Goal: Task Accomplishment & Management: Use online tool/utility

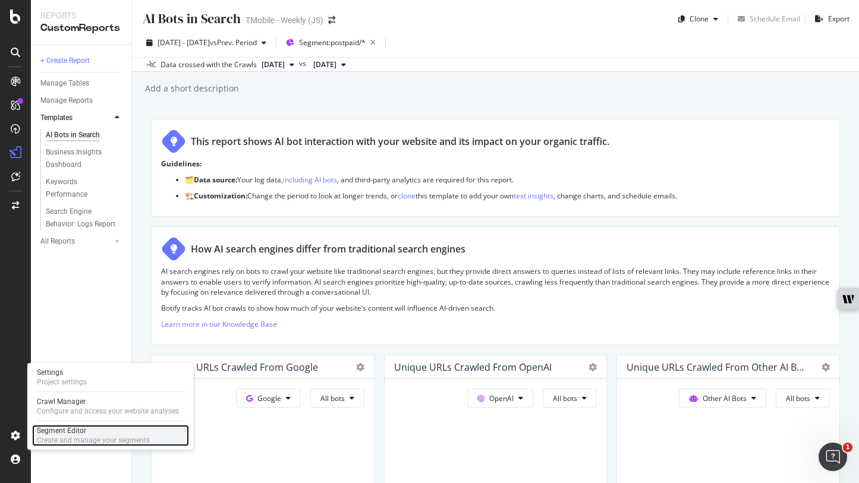
click at [49, 428] on div "Segment Editor" at bounding box center [93, 431] width 113 height 10
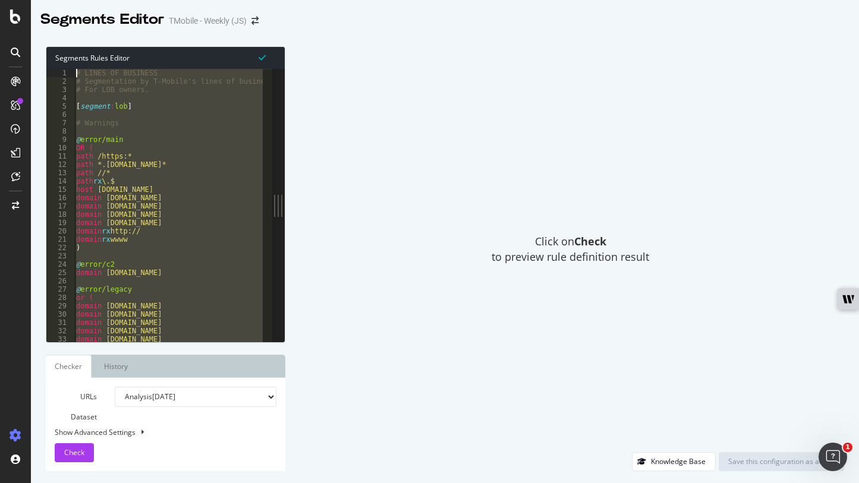
drag, startPoint x: 198, startPoint y: 182, endPoint x: 71, endPoint y: 71, distance: 168.8
click at [71, 71] on div "# END OF LINES OF BUSINESS 1 2 3 4 5 6 7 8 9 10 11 12 13 14 15 16 17 18 19 20 2…" at bounding box center [158, 205] width 225 height 273
click at [119, 141] on div "# LINES OF BUSINESS # Segmentation by T-Mobile's lines of business. # For LOB o…" at bounding box center [168, 205] width 189 height 273
type textarea "@error/main"
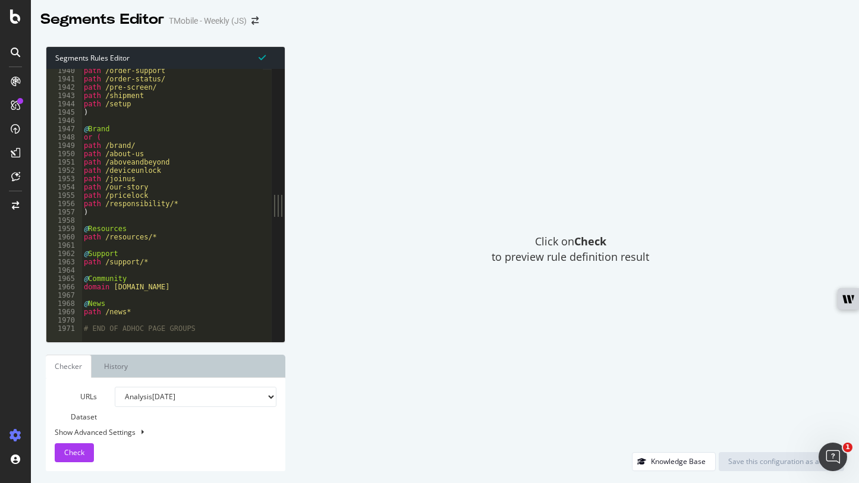
scroll to position [16133, 0]
click at [196, 323] on div "path /order-support path /order-status/ path /pre-screen/ path /shipment path /…" at bounding box center [403, 207] width 644 height 280
click at [196, 329] on div "path /order-support path /order-status/ path /pre-screen/ path /shipment path /…" at bounding box center [403, 207] width 644 height 280
type textarea "# END OF ADHOC PAGE GROUPS"
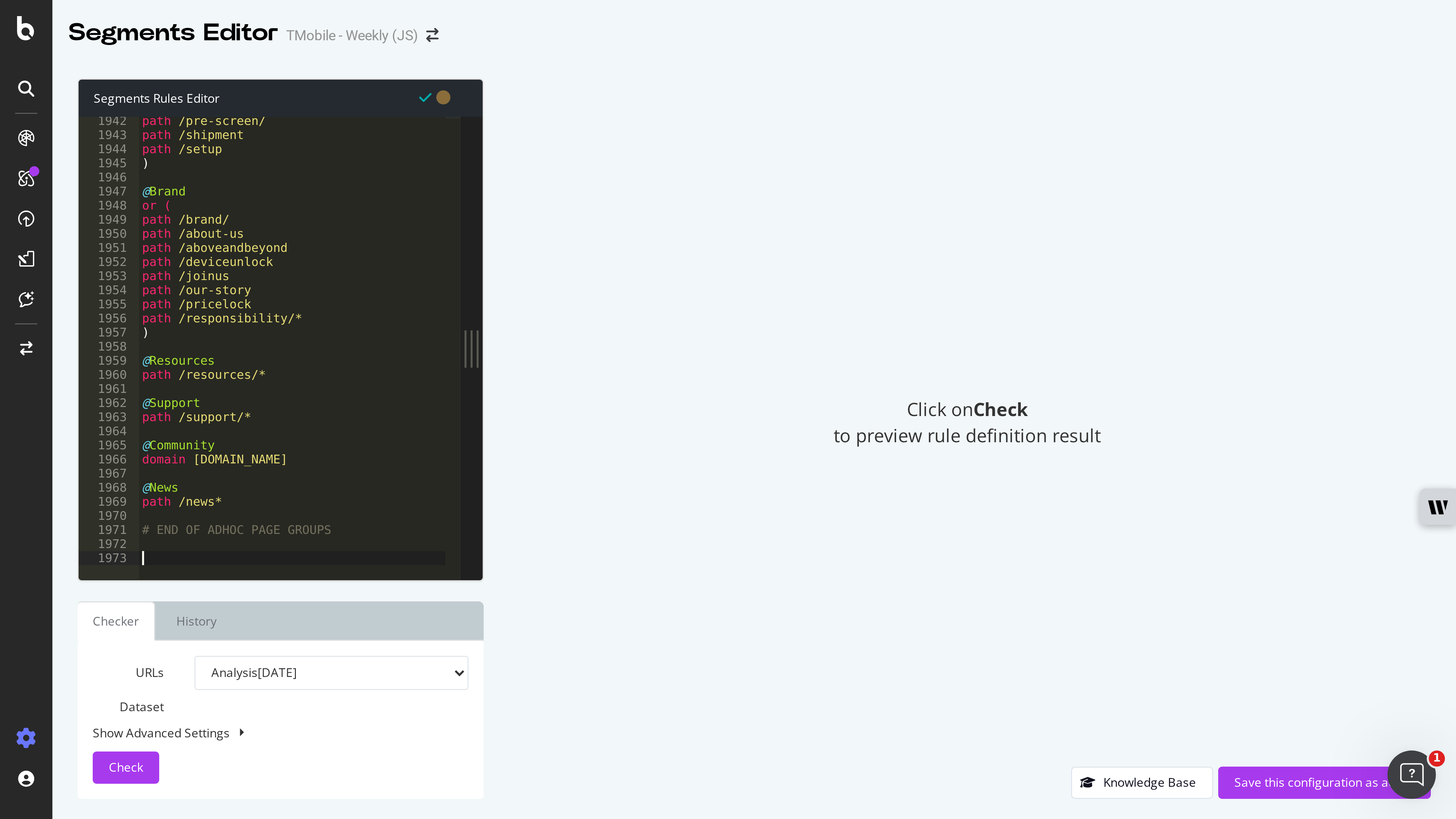
scroll to position [8465, 0]
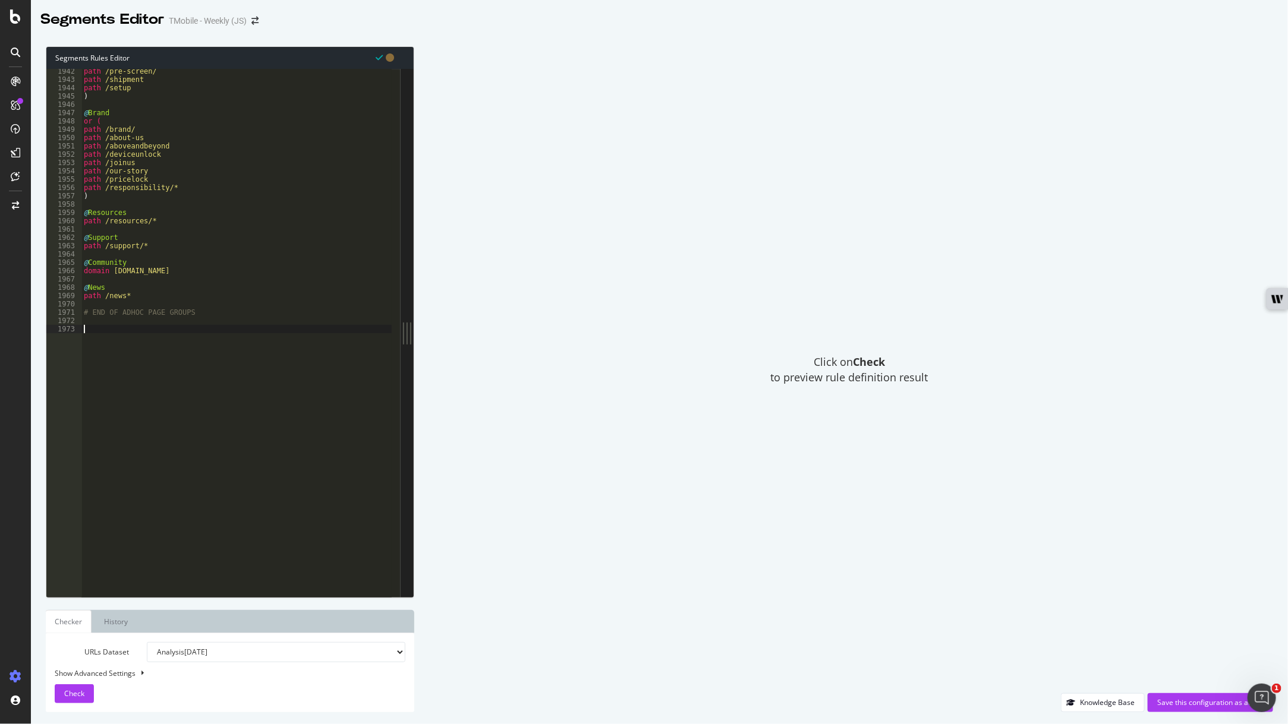
paste textarea "# END OF LINES OF BUSINESS"
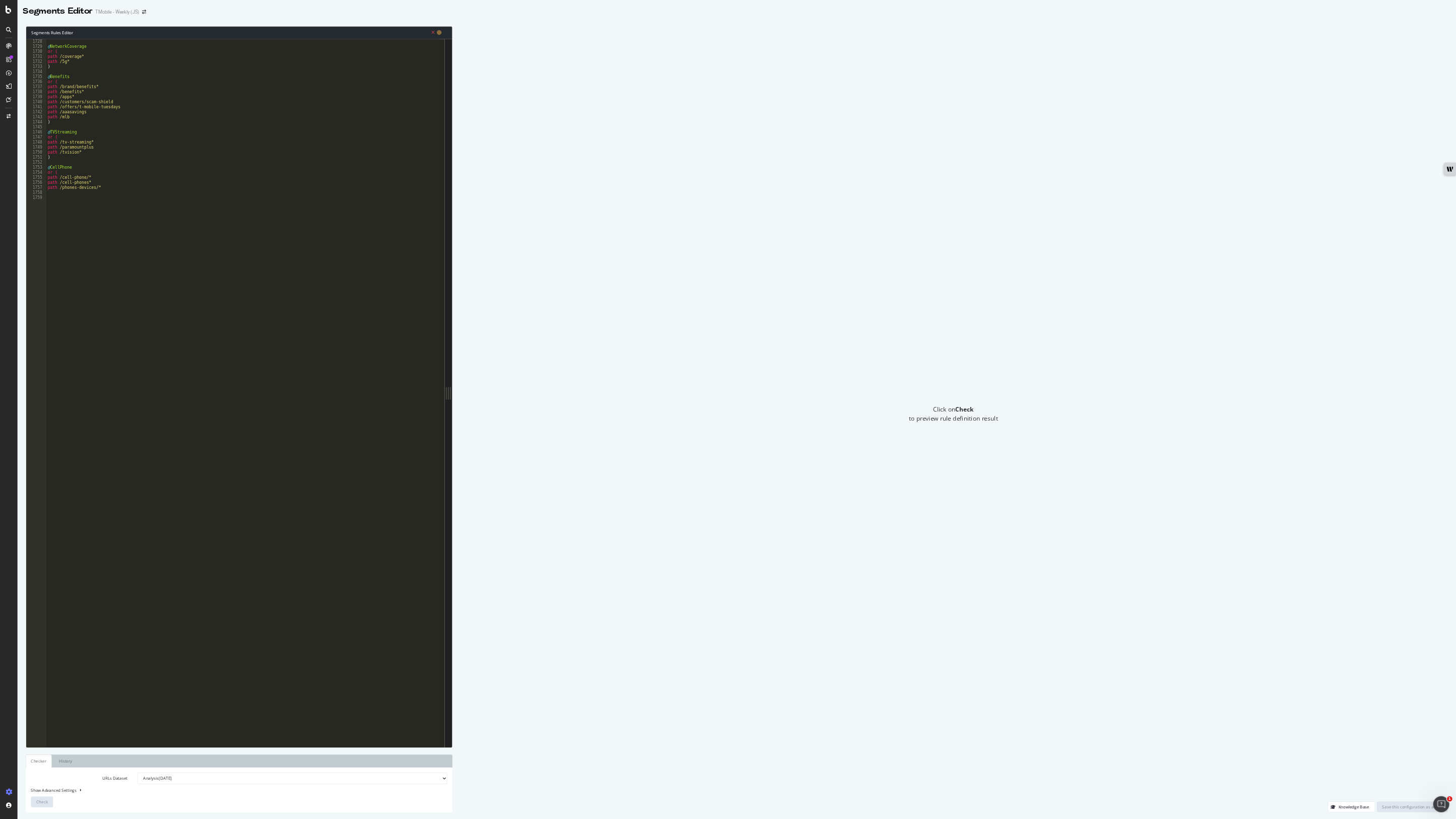
scroll to position [13024, 0]
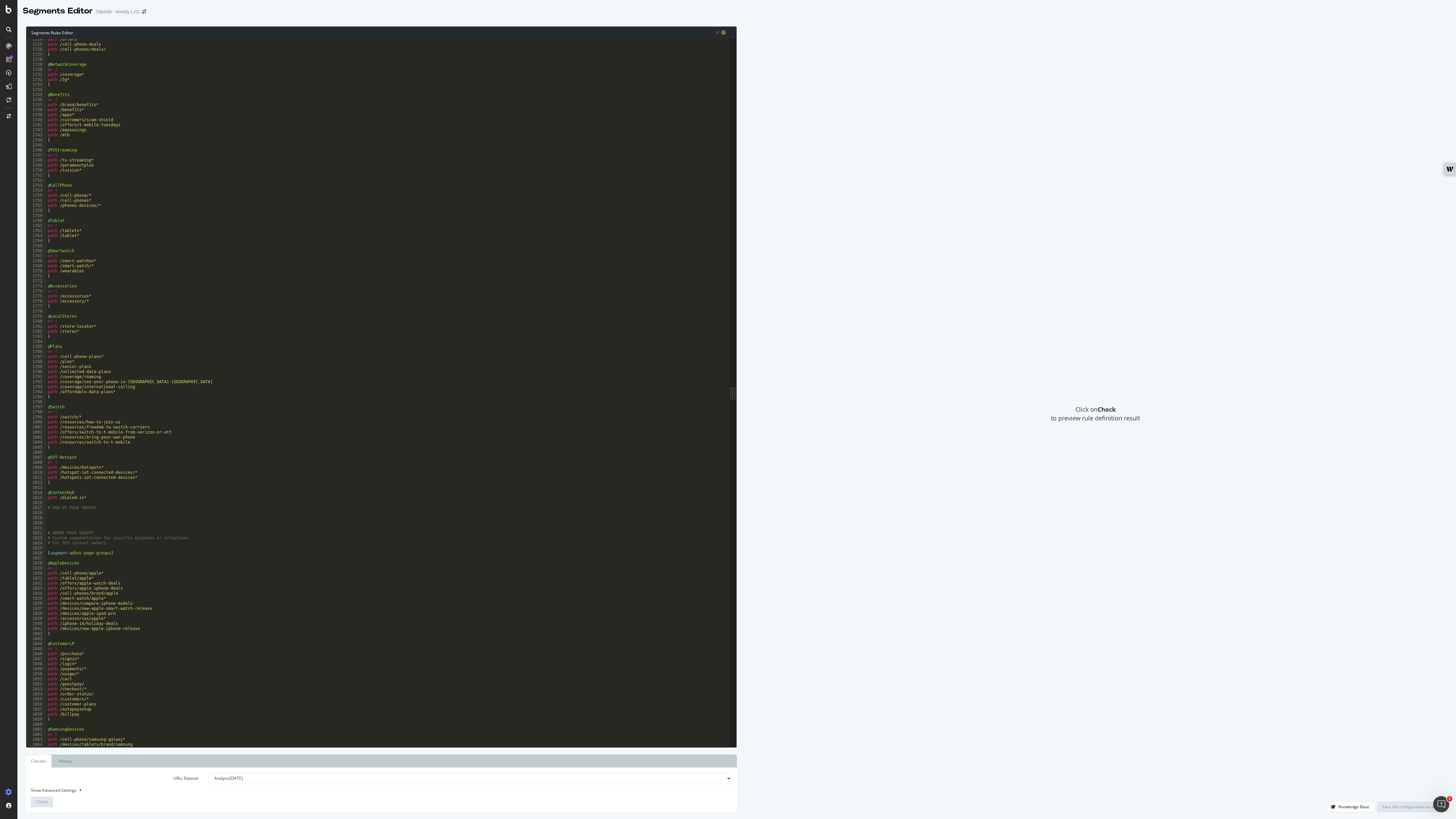
drag, startPoint x: 449, startPoint y: 404, endPoint x: 1123, endPoint y: 393, distance: 674.1
click at [485, 273] on div "Segments Rules Editor # END OF LINES OF BUSINESS 1724 1725 1726 1727 1728 1729 …" at bounding box center [736, 419] width 1438 height 800
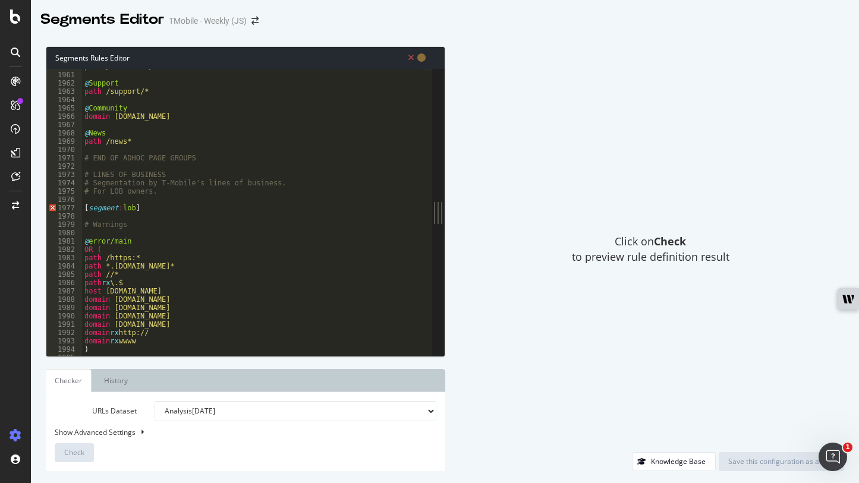
scroll to position [16284, 0]
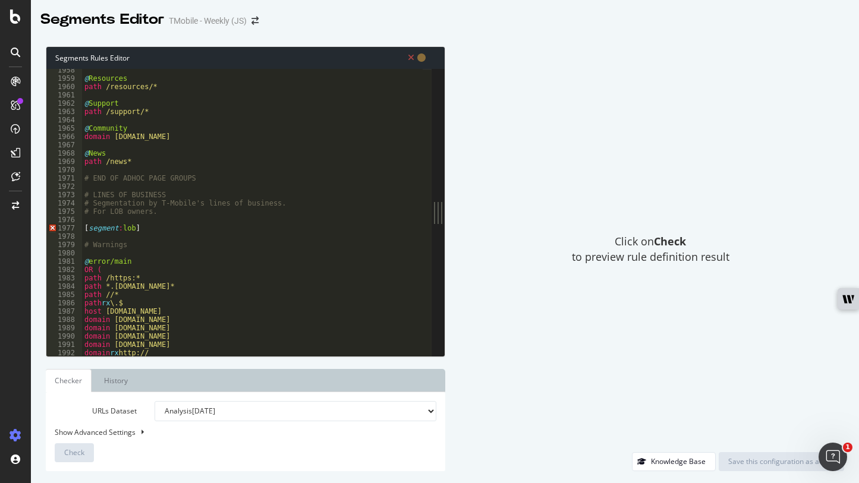
type textarea "# LINES OF BUSINESS"
drag, startPoint x: 168, startPoint y: 192, endPoint x: 94, endPoint y: 193, distance: 73.1
click at [94, 193] on div "@ Resources path /resources/* @ Support path /support/* @ Community domain [DOM…" at bounding box center [404, 213] width 644 height 295
click at [188, 186] on div "@ Resources path /resources/* @ Support path /support/* @ Community domain [DOM…" at bounding box center [404, 213] width 644 height 295
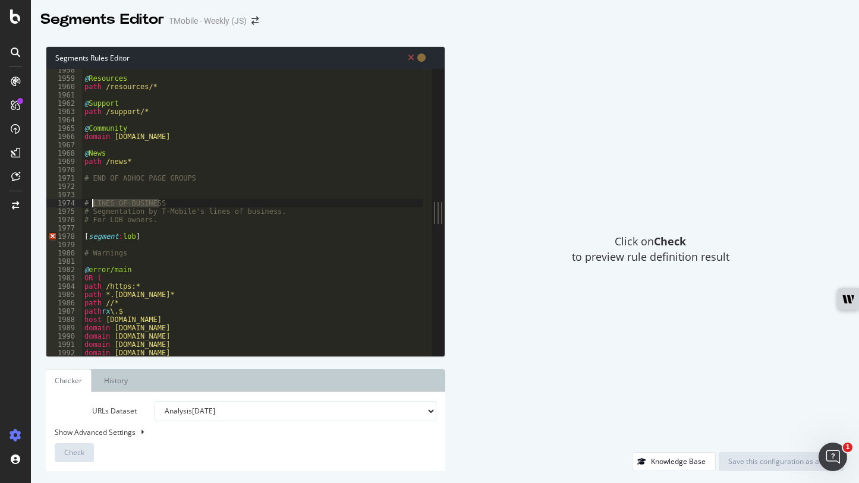
drag, startPoint x: 169, startPoint y: 204, endPoint x: 91, endPoint y: 201, distance: 78.5
click at [91, 201] on div "@ Resources path /resources/* @ Support path /support/* @ Community domain [DOM…" at bounding box center [404, 213] width 644 height 295
drag, startPoint x: 270, startPoint y: 209, endPoint x: 155, endPoint y: 210, distance: 114.7
click at [155, 210] on div "@ Resources path /resources/* @ Support path /support/* @ Community domain [DOM…" at bounding box center [404, 213] width 644 height 295
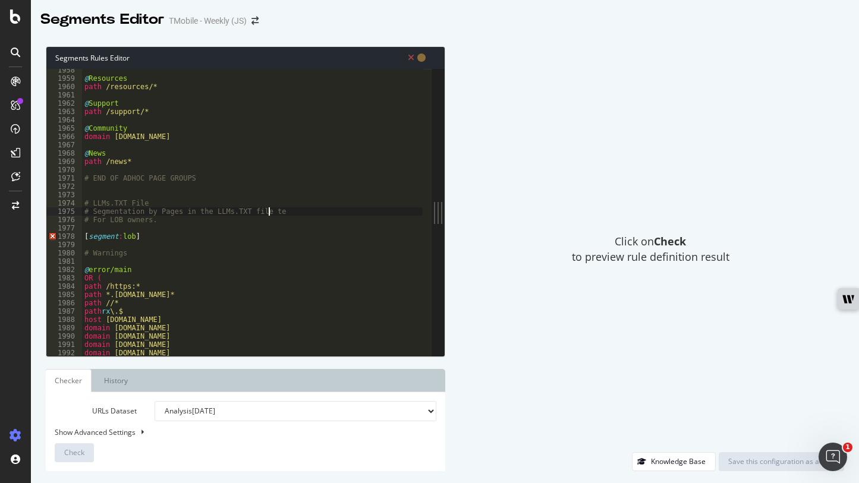
scroll to position [0, 15]
drag, startPoint x: 150, startPoint y: 220, endPoint x: 106, endPoint y: 223, distance: 43.5
click at [106, 223] on div "@ Resources path /resources/* @ Support path /support/* @ Community domain [DOM…" at bounding box center [404, 213] width 644 height 295
click at [128, 235] on div "@ Resources path /resources/* @ Support path /support/* @ Community domain [DOM…" at bounding box center [404, 213] width 644 height 295
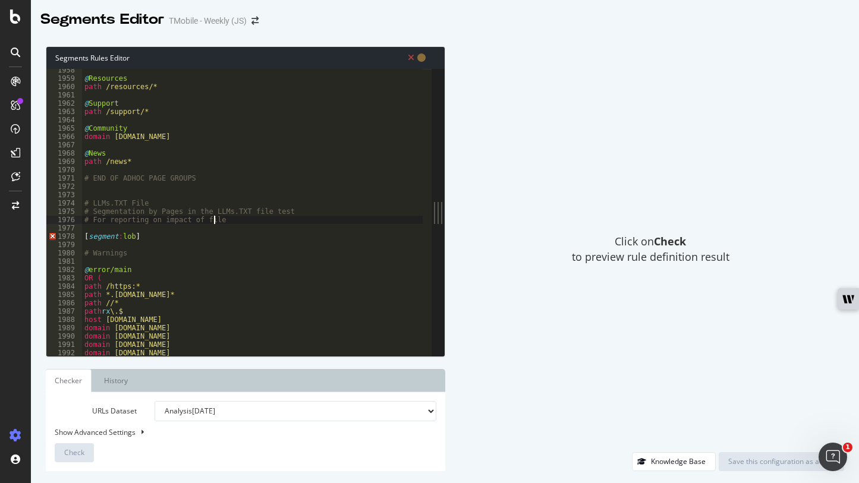
scroll to position [0, 4]
click at [128, 235] on div "@ Resources path /resources/* @ Support path /support/* @ Community domain [DOM…" at bounding box center [404, 213] width 644 height 295
click at [160, 251] on div "@ Resources path /resources/* @ Support path /support/* @ Community domain [DOM…" at bounding box center [404, 213] width 644 height 295
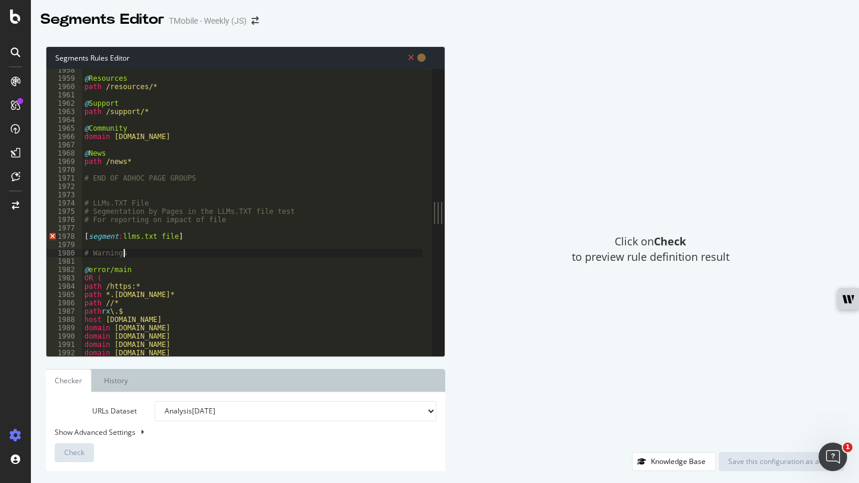
click at [162, 238] on div "@ Resources path /resources/* @ Support path /support/* @ Community domain [DOM…" at bounding box center [404, 213] width 644 height 295
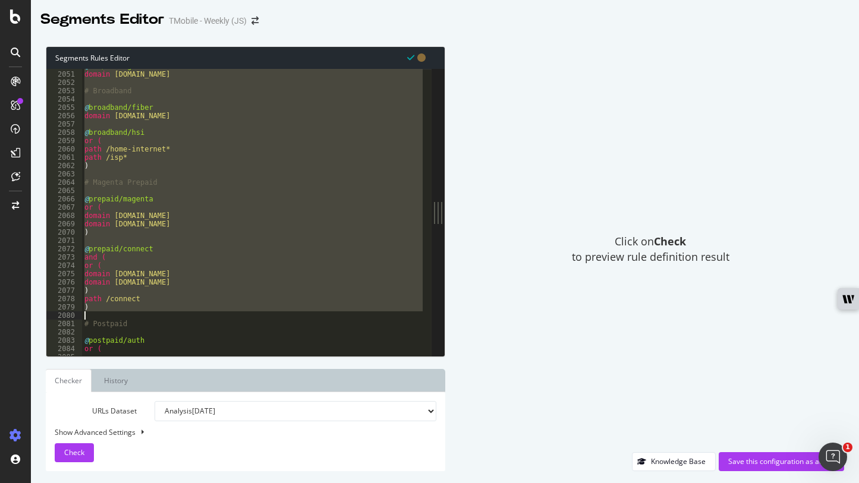
scroll to position [17116, 0]
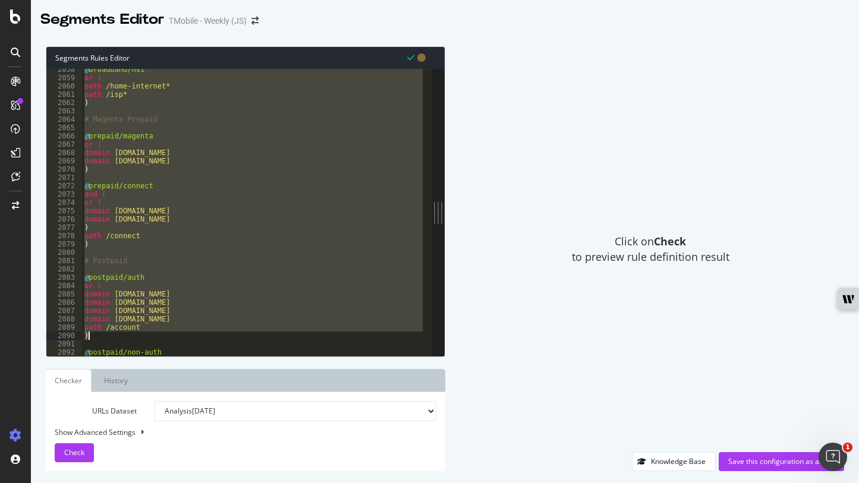
drag, startPoint x: 86, startPoint y: 141, endPoint x: 206, endPoint y: 335, distance: 227.9
click at [206, 335] on div "@ broadband/hsi or ( path /home-internet* path /isp* ) # Magenta Prepaid @ prep…" at bounding box center [404, 212] width 644 height 295
type textarea "path /account )"
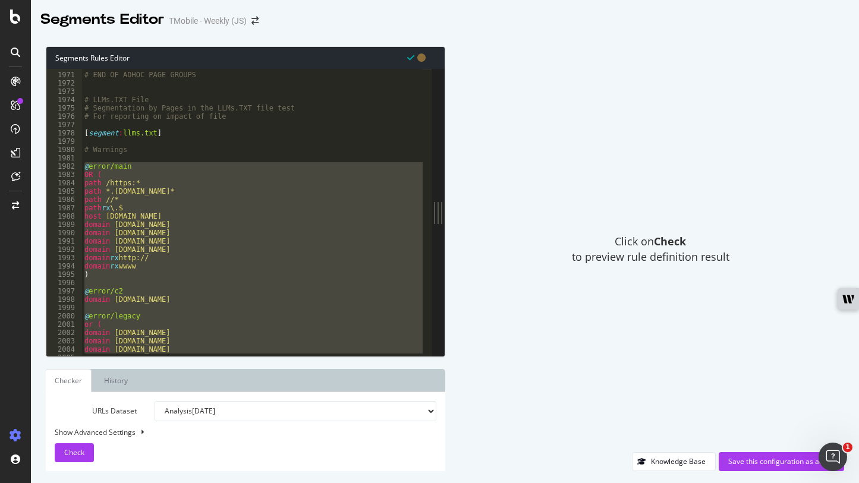
scroll to position [16380, 0]
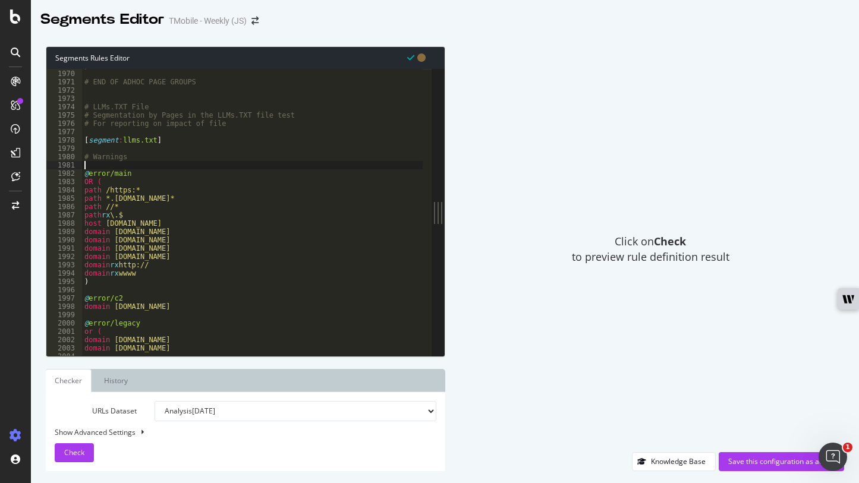
click at [119, 166] on div "path /news* # END OF ADHOC PAGE GROUPS # LLMs.TXT File # Segmentation by Pages …" at bounding box center [404, 208] width 644 height 295
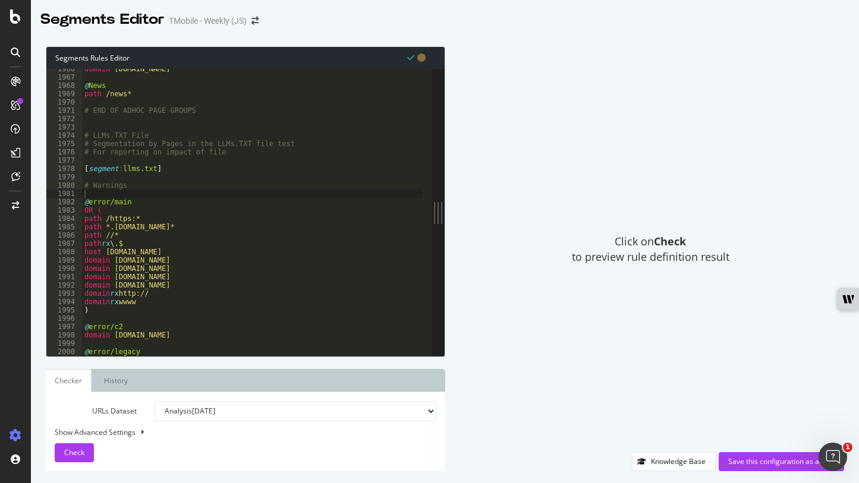
scroll to position [16373, 0]
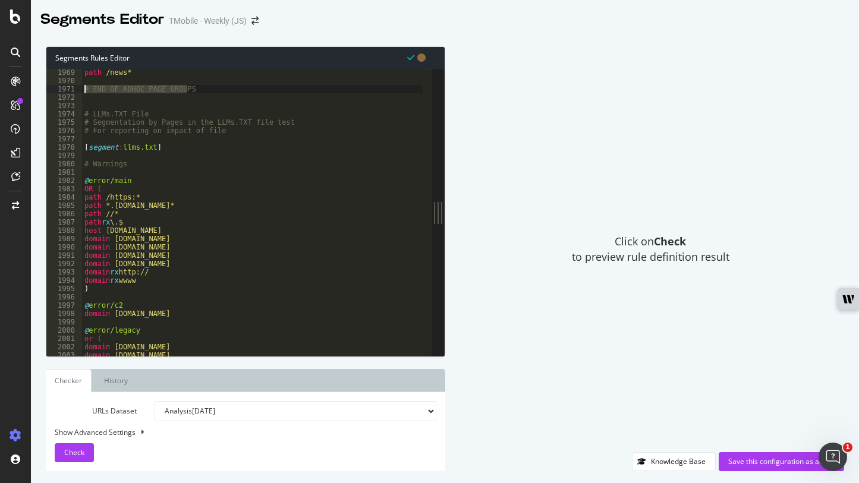
drag, startPoint x: 197, startPoint y: 86, endPoint x: 86, endPoint y: 88, distance: 110.5
click at [86, 88] on div "path /news* # END OF ADHOC PAGE GROUPS # LLMs.TXT File # Segmentation by Pages …" at bounding box center [404, 215] width 644 height 295
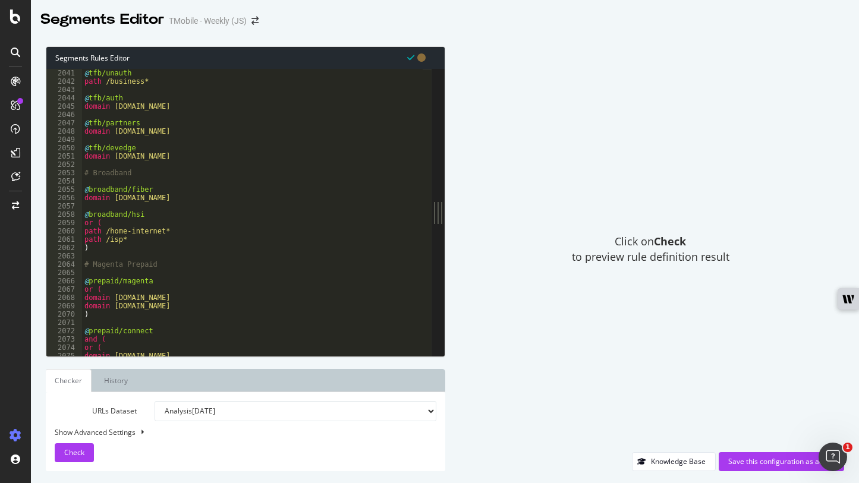
scroll to position [17242, 0]
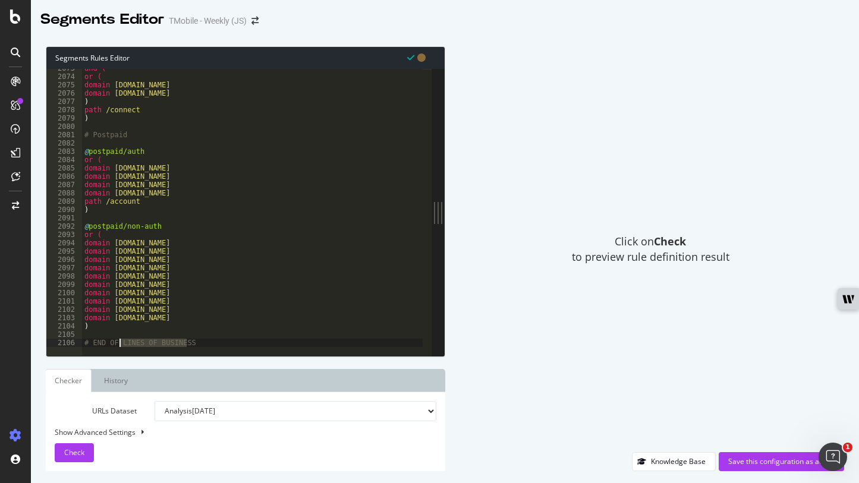
drag, startPoint x: 186, startPoint y: 339, endPoint x: 119, endPoint y: 343, distance: 66.6
click at [119, 343] on div "and ( or ( domain [DOMAIN_NAME] domain [DOMAIN_NAME] ) path /connect ) # Postpa…" at bounding box center [404, 211] width 644 height 295
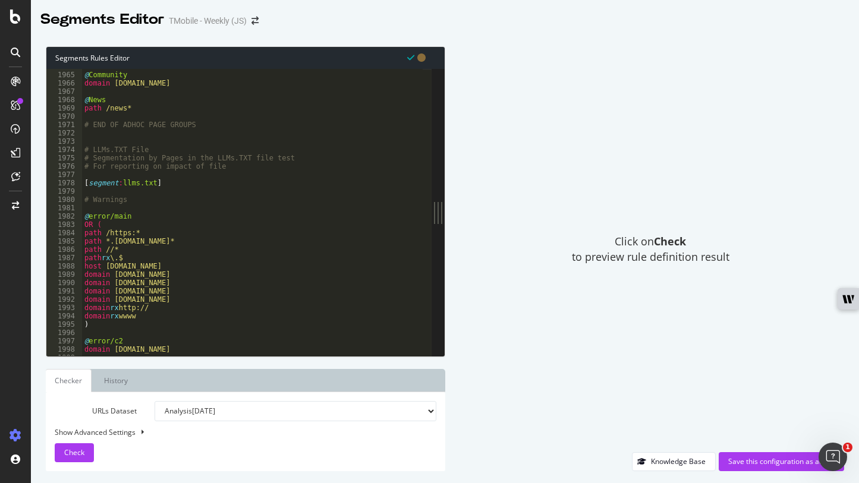
scroll to position [16337, 0]
click at [130, 213] on div "@ Community domain [DOMAIN_NAME] @ News path /news* # END OF ADHOC PAGE GROUPS …" at bounding box center [404, 209] width 644 height 295
click at [159, 307] on div "@ Community domain [DOMAIN_NAME] @ News path /news* # END OF ADHOC PAGE GROUPS …" at bounding box center [404, 209] width 644 height 295
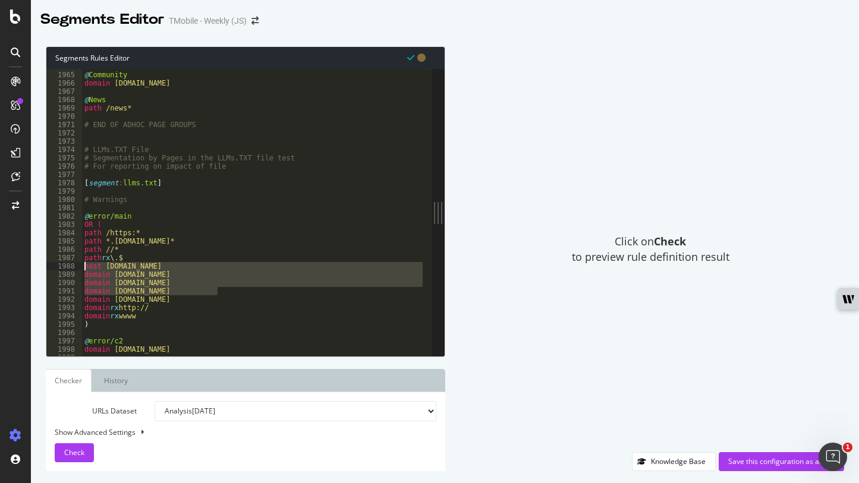
drag, startPoint x: 223, startPoint y: 291, endPoint x: 84, endPoint y: 270, distance: 140.7
click at [84, 270] on div "@ Community domain [DOMAIN_NAME] @ News path /news* # END OF ADHOC PAGE GROUPS …" at bounding box center [404, 209] width 644 height 295
type textarea "host [DOMAIN_NAME] domain [DOMAIN_NAME]"
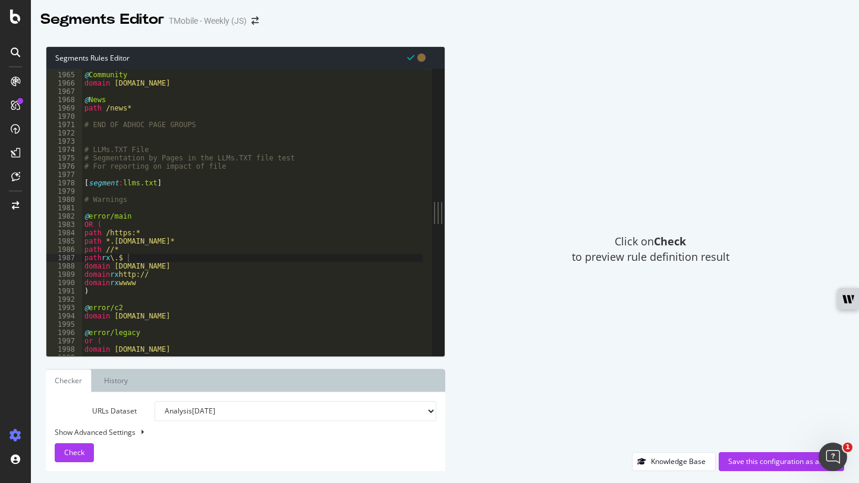
click at [175, 286] on div "@ Community domain [DOMAIN_NAME] @ News path /news* # END OF ADHOC PAGE GROUPS …" at bounding box center [404, 209] width 644 height 295
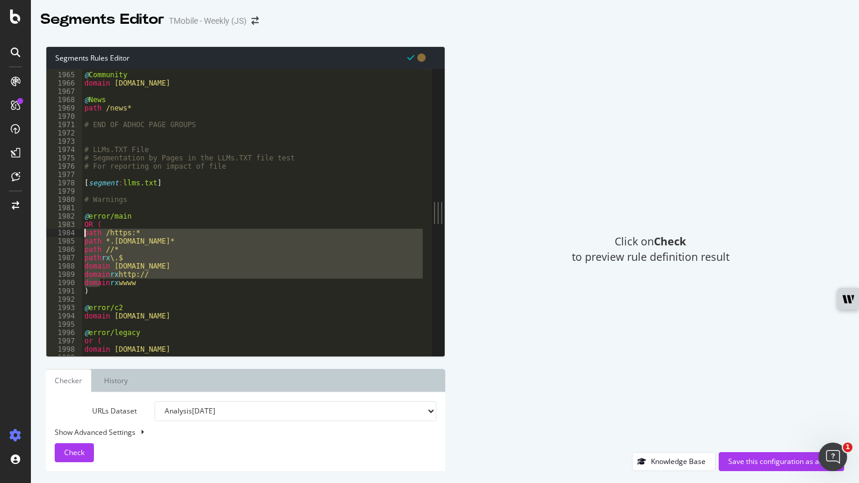
drag, startPoint x: 100, startPoint y: 282, endPoint x: 85, endPoint y: 229, distance: 55.1
click at [85, 229] on div "@ Community domain [DOMAIN_NAME] @ News path /news* # END OF ADHOC PAGE GROUPS …" at bounding box center [404, 209] width 644 height 295
click at [144, 285] on div "@ Community domain [DOMAIN_NAME] @ News path /news* # END OF ADHOC PAGE GROUPS …" at bounding box center [404, 209] width 644 height 295
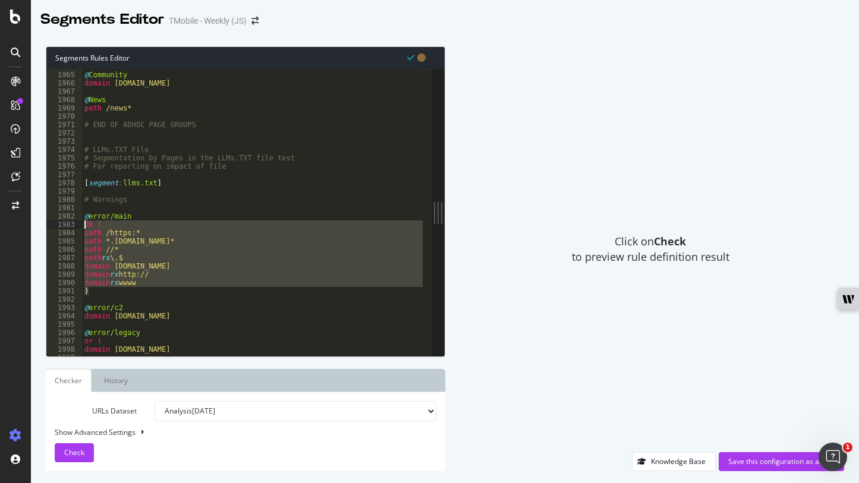
drag, startPoint x: 97, startPoint y: 291, endPoint x: 84, endPoint y: 228, distance: 64.2
click at [84, 228] on div "@ Community domain [DOMAIN_NAME] @ News path /news* # END OF ADHOC PAGE GROUPS …" at bounding box center [404, 209] width 644 height 295
type textarea "OR ( path /https:*"
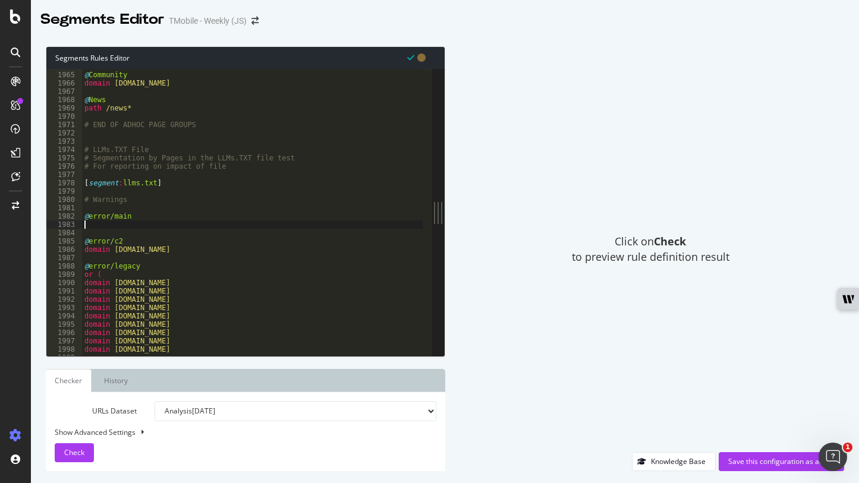
paste textarea "OR URL equals [URL][DOMAIN_NAME]"
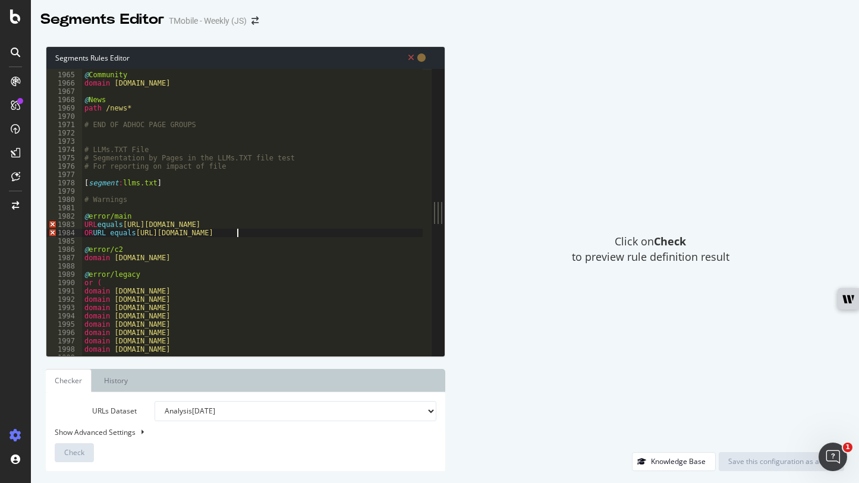
click at [174, 233] on div "@ Community domain [DOMAIN_NAME] @ News path /news* # END OF ADHOC PAGE GROUPS …" at bounding box center [404, 209] width 644 height 295
click at [279, 234] on div "@ Community domain [DOMAIN_NAME] @ News path /news* # END OF ADHOC PAGE GROUPS …" at bounding box center [404, 209] width 644 height 295
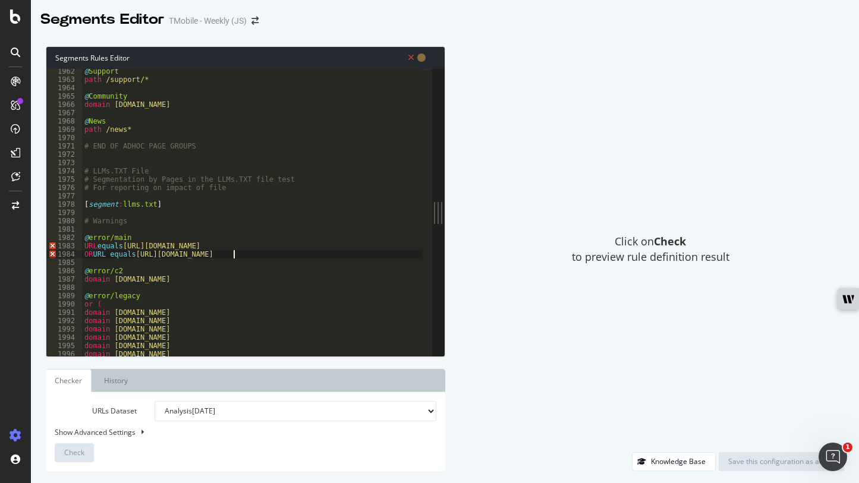
scroll to position [16309, 0]
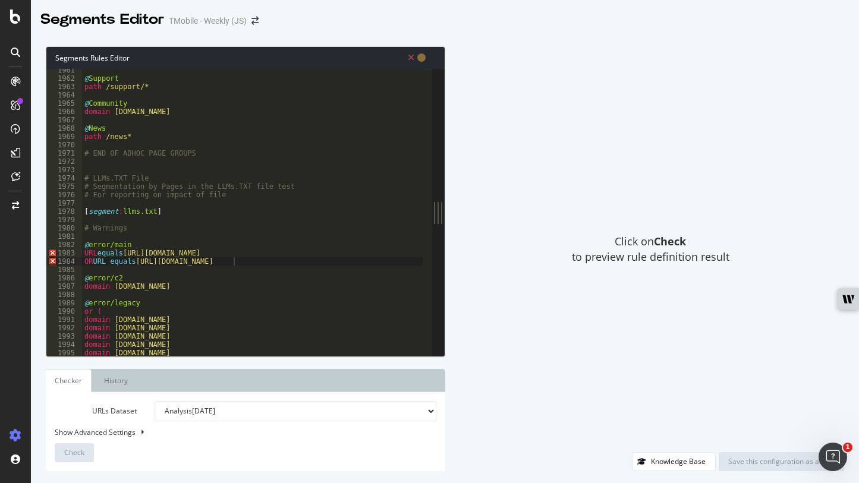
click at [256, 266] on div "@ Support path /support/* @ Community domain [DOMAIN_NAME] @ News path /news* #…" at bounding box center [404, 213] width 644 height 295
type textarea "OR URL equals [URL][DOMAIN_NAME]"
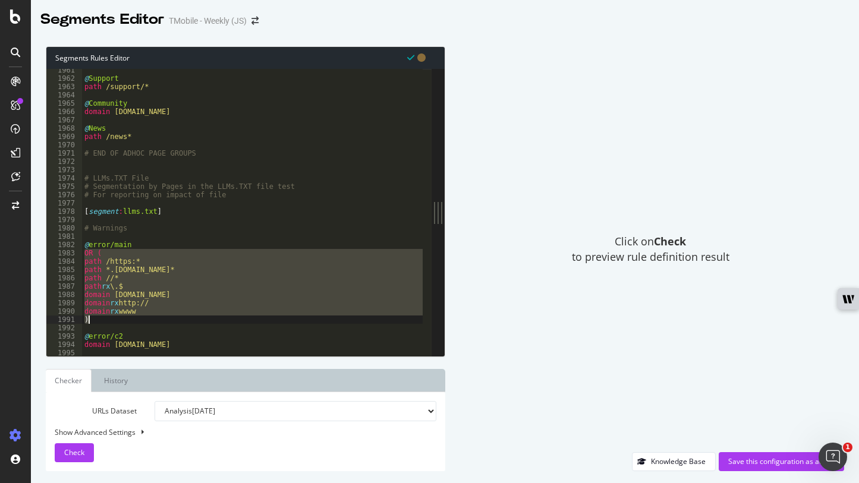
click at [159, 305] on div "@ Support path /support/* @ Community domain [DOMAIN_NAME] @ News path /news* #…" at bounding box center [252, 212] width 340 height 287
drag, startPoint x: 113, startPoint y: 318, endPoint x: 83, endPoint y: 257, distance: 68.6
click at [83, 257] on div "@ Support path /support/* @ Community domain [DOMAIN_NAME] @ News path /news* #…" at bounding box center [404, 213] width 644 height 295
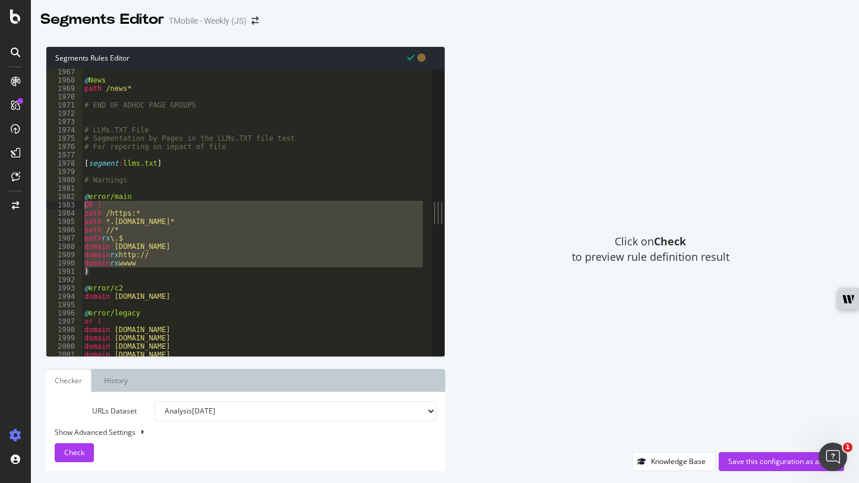
scroll to position [16362, 0]
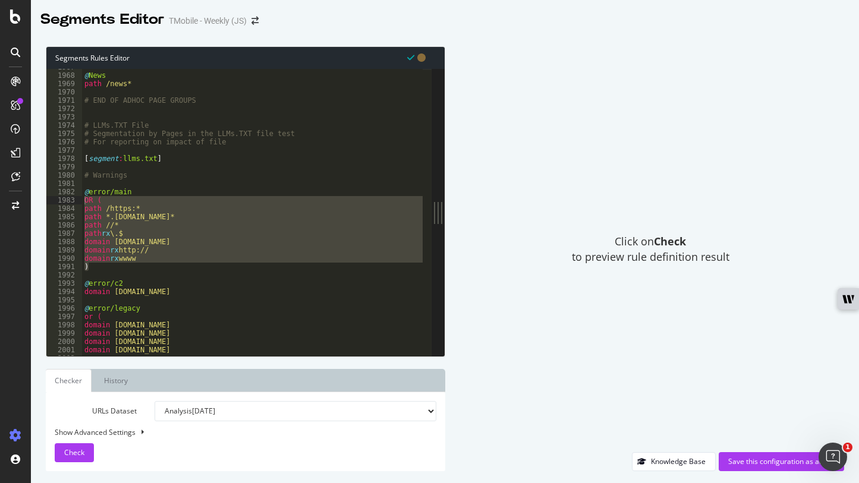
click at [14, 343] on div at bounding box center [15, 249] width 29 height 354
click at [157, 229] on div "@ News path /news* # END OF ADHOC PAGE GROUPS # LLMs.TXT File # Segmentation by…" at bounding box center [252, 212] width 340 height 287
drag, startPoint x: 147, startPoint y: 258, endPoint x: 82, endPoint y: 202, distance: 86.4
click at [82, 202] on div "@ News path /news* # END OF ADHOC PAGE GROUPS # LLMs.TXT File # Segmentation by…" at bounding box center [404, 210] width 644 height 295
paste textarea "path i /"
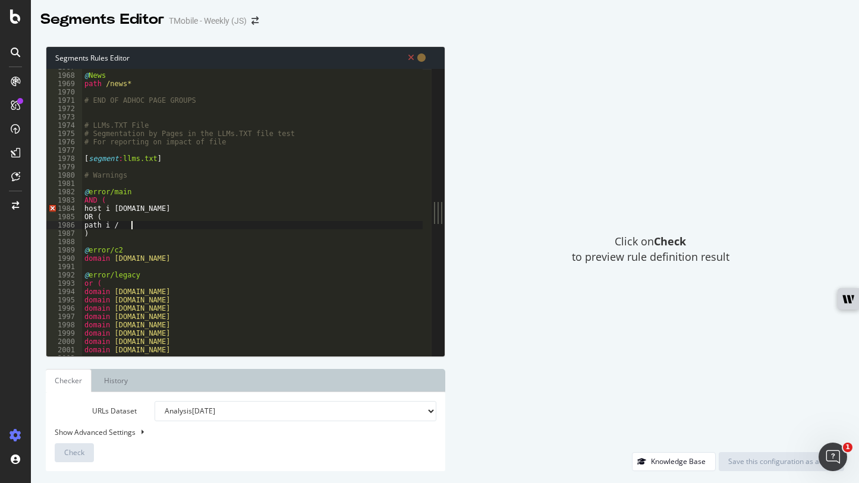
click at [120, 237] on div "@ News path /news* # END OF ADHOC PAGE GROUPS # LLMs.TXT File # Segmentation by…" at bounding box center [404, 210] width 644 height 295
click at [50, 213] on span "Error, read annotations row 1984" at bounding box center [51, 217] width 11 height 8
click at [172, 217] on div "@ News path /news* # END OF ADHOC PAGE GROUPS # LLMs.TXT File # Segmentation by…" at bounding box center [404, 210] width 644 height 295
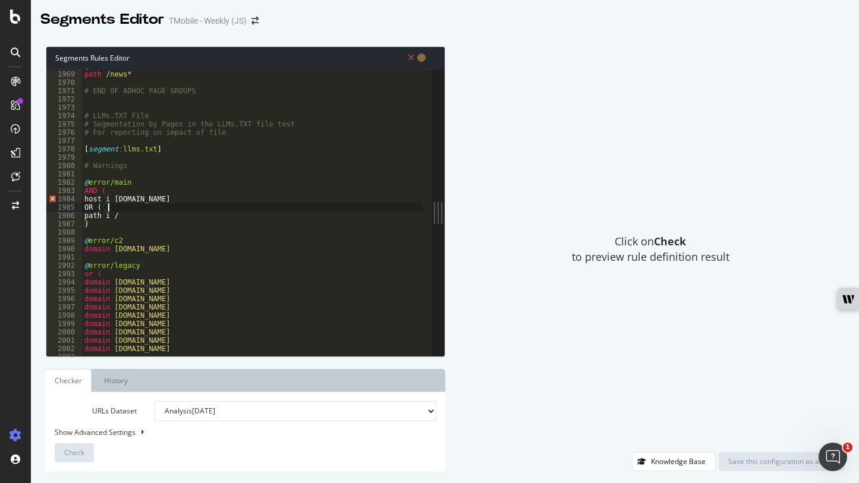
scroll to position [16371, 0]
click at [127, 241] on div "@ News path /news* # END OF ADHOC PAGE GROUPS # LLMs.TXT File # Segmentation by…" at bounding box center [404, 209] width 644 height 295
click at [96, 182] on div "@ News path /news* # END OF ADHOC PAGE GROUPS # LLMs.TXT File # Segmentation by…" at bounding box center [404, 209] width 644 height 295
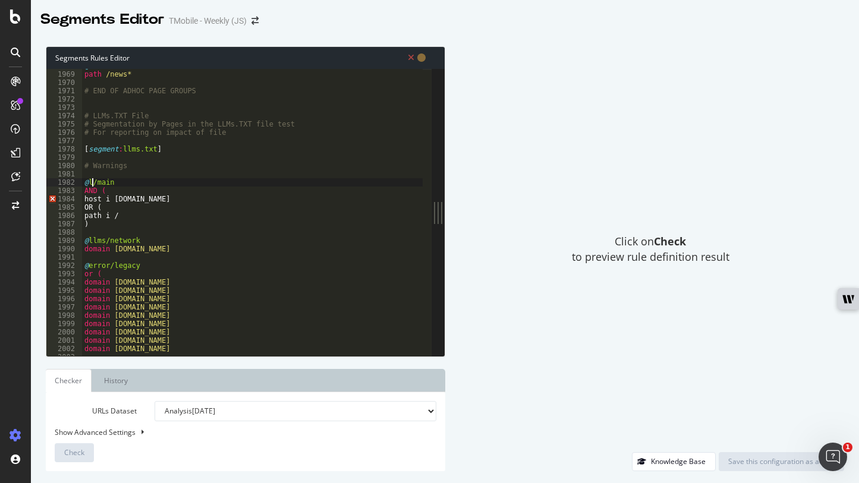
scroll to position [0, 1]
drag, startPoint x: 172, startPoint y: 250, endPoint x: 83, endPoint y: 250, distance: 89.1
click at [83, 250] on div "@ News path /news* # END OF ADHOC PAGE GROUPS # LLMs.TXT File # Segmentation by…" at bounding box center [404, 209] width 644 height 295
paste textarea "path i /coverage/satellite-phone-service"
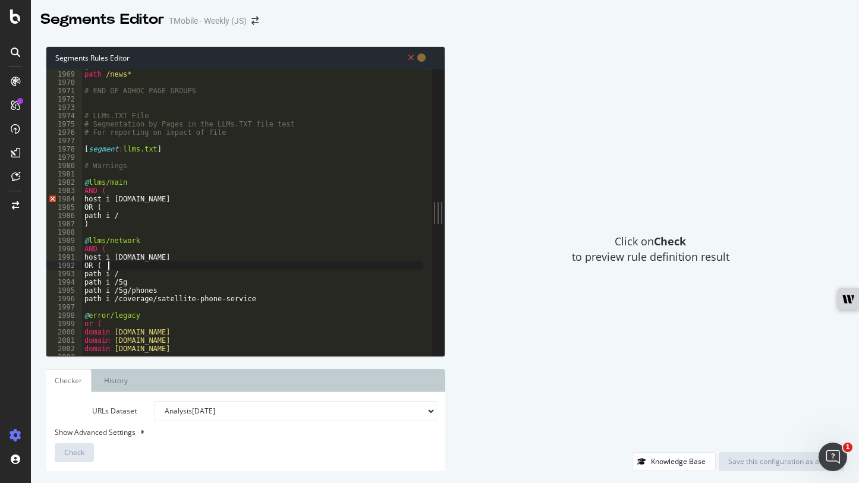
click at [122, 266] on div "@ News path /news* # END OF ADHOC PAGE GROUPS # LLMs.TXT File # Segmentation by…" at bounding box center [404, 209] width 644 height 295
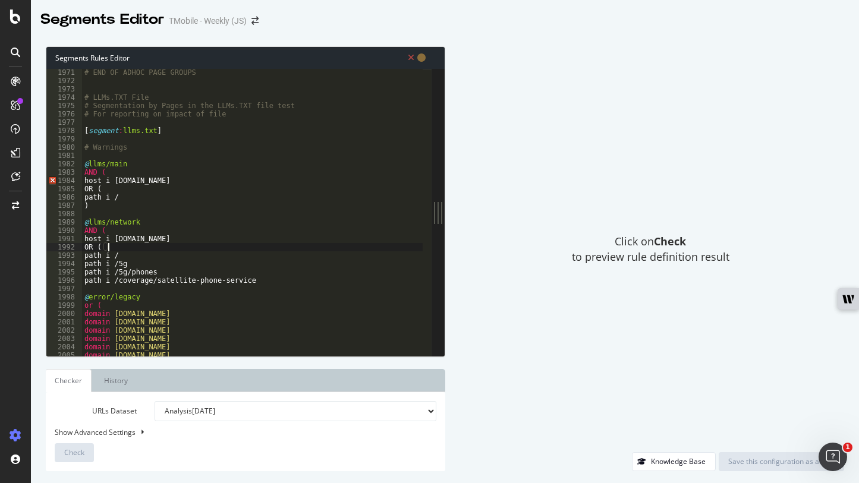
scroll to position [16390, 0]
click at [159, 297] on div "# END OF ADHOC PAGE GROUPS # LLMs.TXT File # Segmentation by Pages in the LLMs.…" at bounding box center [404, 215] width 644 height 295
click at [254, 279] on div "# END OF ADHOC PAGE GROUPS # LLMs.TXT File # Segmentation by Pages in the LLMs.…" at bounding box center [404, 215] width 644 height 295
type textarea "path i /coverage/satellite-phone-service"
click at [258, 280] on div "# END OF ADHOC PAGE GROUPS # LLMs.TXT File # Segmentation by Pages in the LLMs.…" at bounding box center [404, 215] width 644 height 295
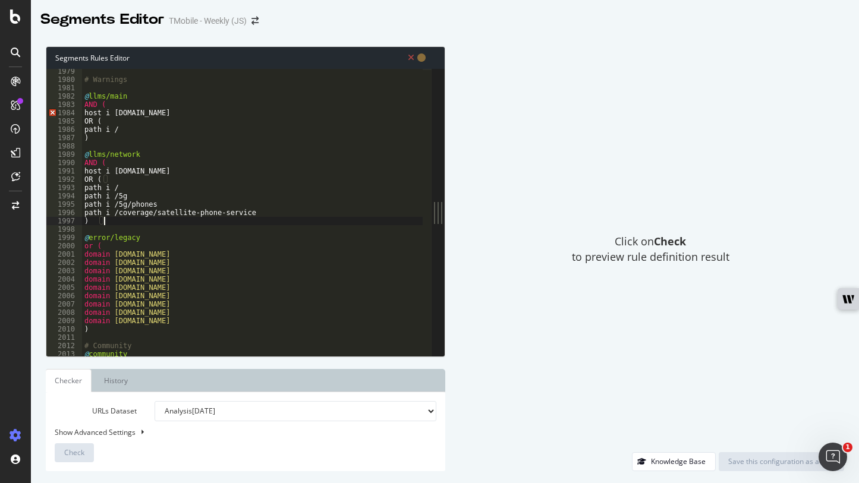
scroll to position [16464, 0]
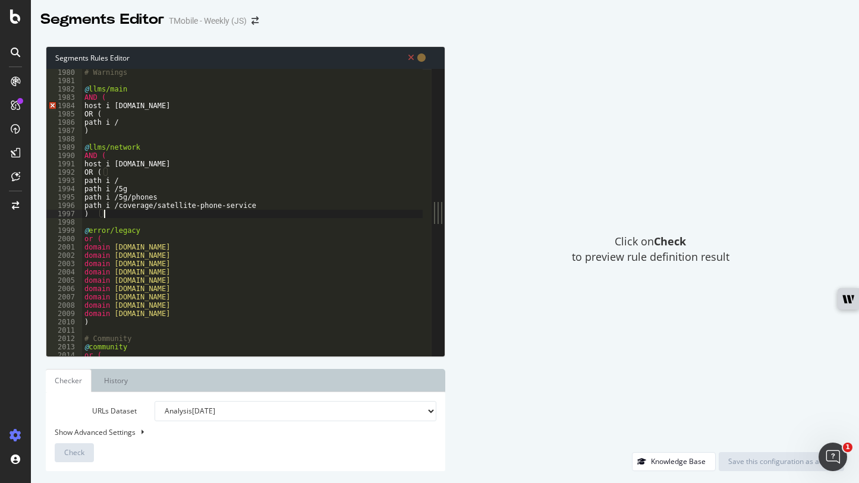
click at [101, 164] on div "# Warnings @ llms/main AND ( host i [DOMAIN_NAME] OR ( path i / ) @ llms/networ…" at bounding box center [404, 215] width 644 height 295
click at [101, 100] on div "# Warnings @ llms/main AND ( host i [DOMAIN_NAME] OR ( path i / ) @ llms/networ…" at bounding box center [404, 215] width 644 height 295
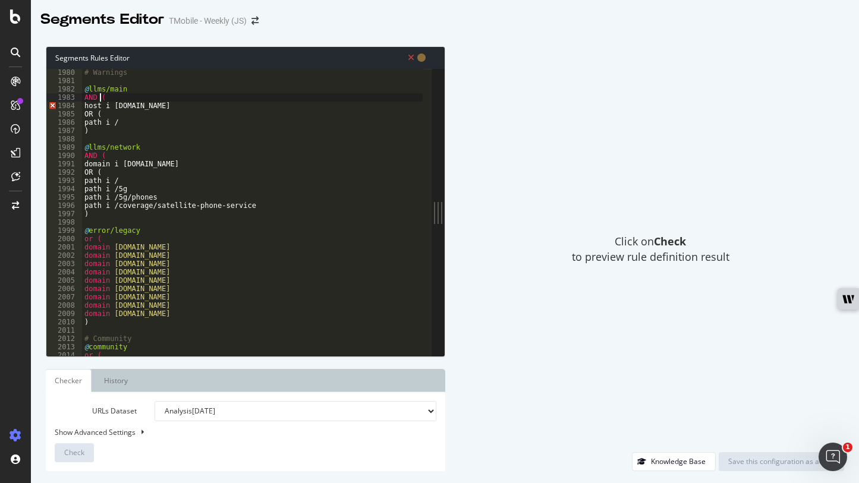
click at [101, 100] on div "# Warnings @ llms/main AND ( host i [DOMAIN_NAME] OR ( path i / ) @ llms/networ…" at bounding box center [404, 215] width 644 height 295
click at [98, 105] on div "# Warnings @ llms/main AND ( host i [DOMAIN_NAME] OR ( path i / ) @ llms/networ…" at bounding box center [404, 215] width 644 height 295
click at [117, 162] on div "# Warnings @ llms/main AND ( domain i [DOMAIN_NAME] OR ( path i / ) @ llms/netw…" at bounding box center [404, 215] width 644 height 295
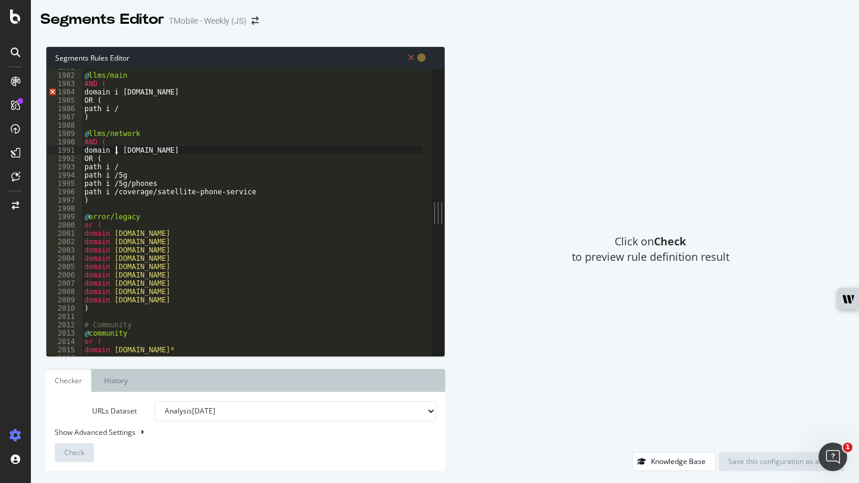
scroll to position [16480, 0]
click at [98, 197] on div "@ llms/main AND ( domain i [DOMAIN_NAME] OR ( path i / ) @ llms/network AND ( d…" at bounding box center [404, 208] width 644 height 295
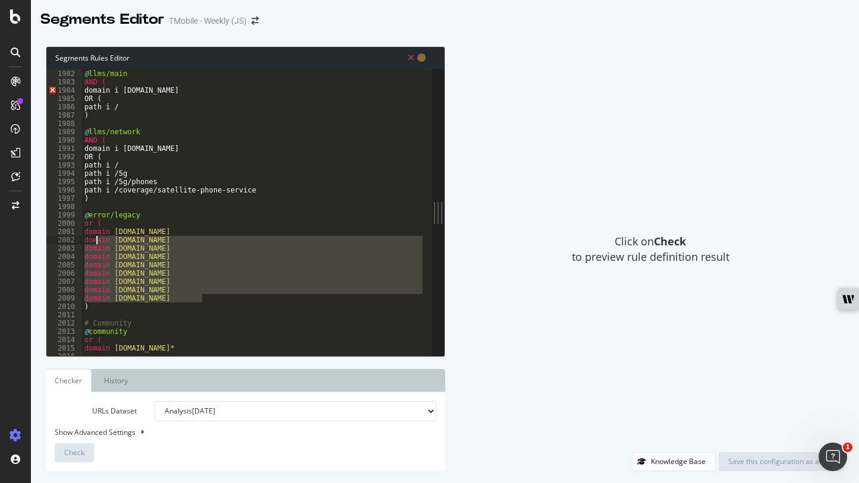
drag, startPoint x: 207, startPoint y: 297, endPoint x: 96, endPoint y: 237, distance: 126.3
click at [96, 237] on div "@ llms/main AND ( domain i [DOMAIN_NAME] OR ( path i / ) @ llms/network AND ( d…" at bounding box center [404, 208] width 644 height 295
drag, startPoint x: 119, startPoint y: 256, endPoint x: 217, endPoint y: 272, distance: 99.5
click at [119, 256] on div "@ llms/main AND ( domain i [DOMAIN_NAME] OR ( path i / ) @ llms/network AND ( d…" at bounding box center [252, 212] width 340 height 287
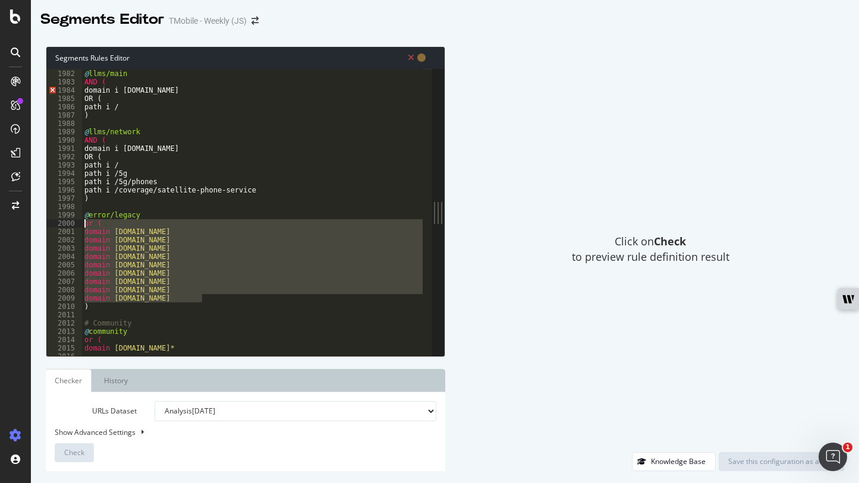
drag, startPoint x: 224, startPoint y: 298, endPoint x: 83, endPoint y: 228, distance: 157.3
click at [83, 228] on div "@ llms/main AND ( domain i [DOMAIN_NAME] OR ( path i / ) @ llms/network AND ( d…" at bounding box center [404, 208] width 644 height 295
paste textarea "path i /benefits/travel/in-flight-wifi"
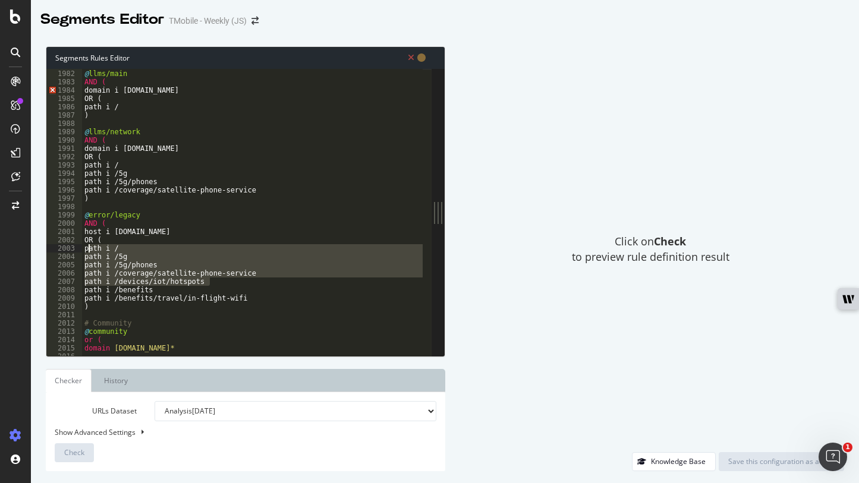
drag, startPoint x: 216, startPoint y: 283, endPoint x: 89, endPoint y: 249, distance: 131.8
click at [89, 249] on div "@ llms/main AND ( domain i [DOMAIN_NAME] OR ( path i / ) @ llms/network AND ( d…" at bounding box center [404, 208] width 644 height 295
type textarea "path i / path i /5g"
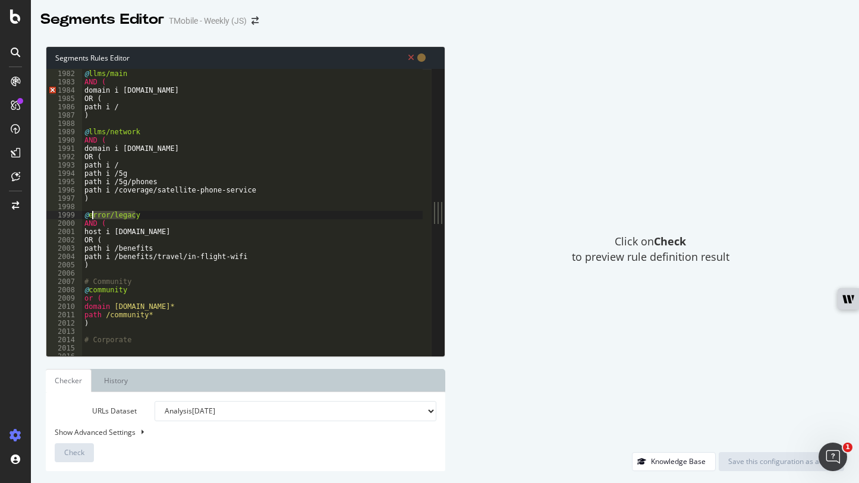
drag, startPoint x: 136, startPoint y: 215, endPoint x: 92, endPoint y: 217, distance: 44.0
click at [92, 217] on div "@ llms/main AND ( domain i [DOMAIN_NAME] OR ( path i / ) @ llms/network AND ( d…" at bounding box center [404, 208] width 644 height 295
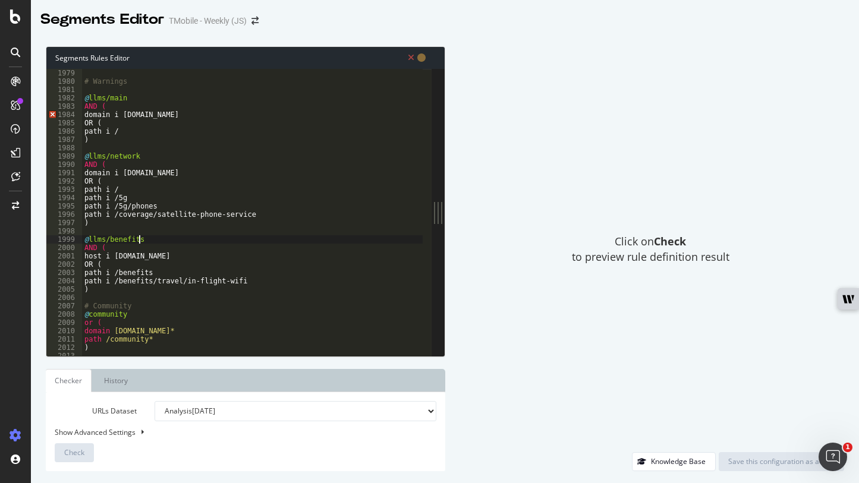
scroll to position [16455, 0]
click at [108, 83] on div "# Warnings @ llms/main AND ( domain i [DOMAIN_NAME] OR ( path i / ) @ llms/netw…" at bounding box center [404, 216] width 644 height 295
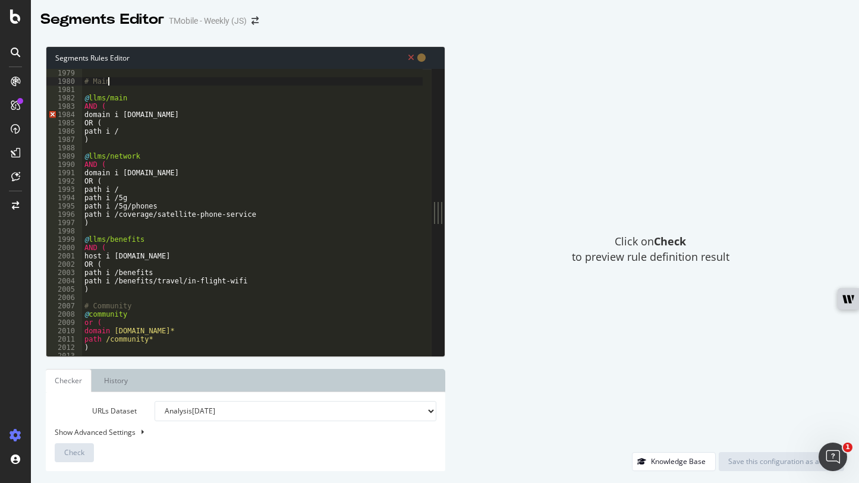
click at [112, 138] on div "# Main @ llms/main AND ( domain i [DOMAIN_NAME] OR ( path i / ) @ llms/network …" at bounding box center [404, 216] width 644 height 295
type textarea ")"
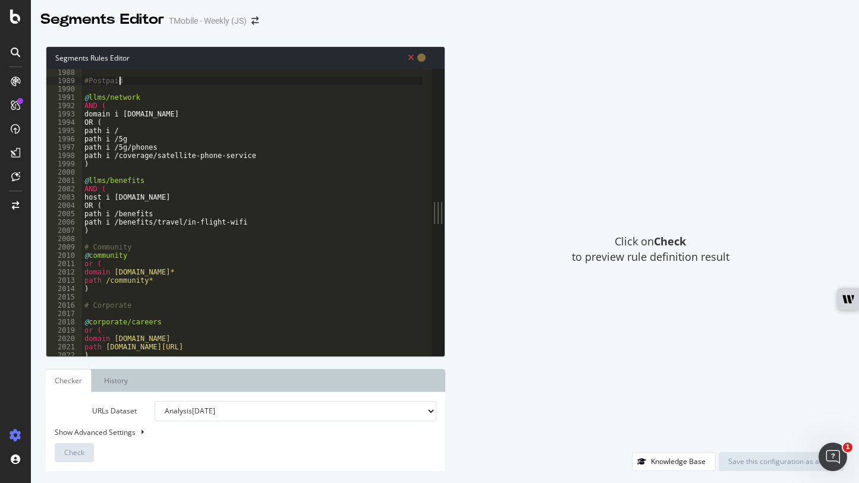
scroll to position [16531, 0]
click at [103, 232] on div "#Postpaid @ llms/network AND ( domain i [DOMAIN_NAME] OR ( path i / path i /5g …" at bounding box center [404, 215] width 644 height 295
type textarea ")"
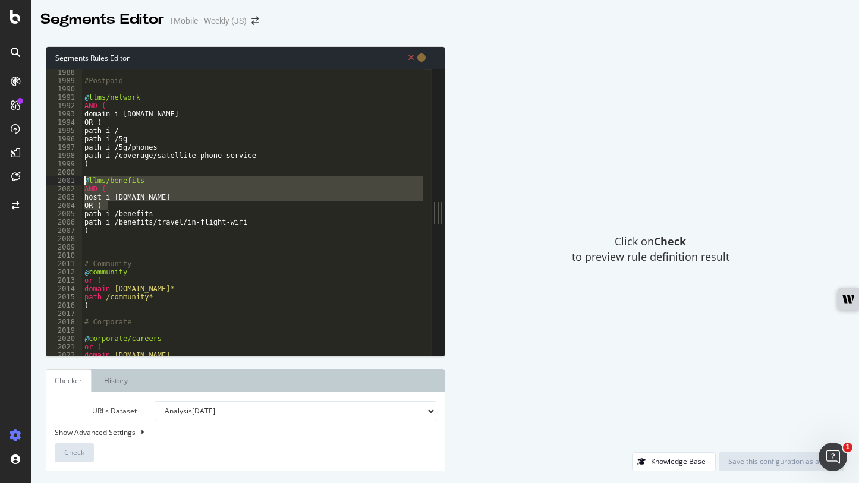
drag, startPoint x: 119, startPoint y: 204, endPoint x: 83, endPoint y: 181, distance: 43.0
click at [83, 181] on div "#Postpaid @ llms/network AND ( domain i [DOMAIN_NAME] OR ( path i / path i /5g …" at bounding box center [404, 215] width 644 height 295
type textarea "@llms/benefits AND ("
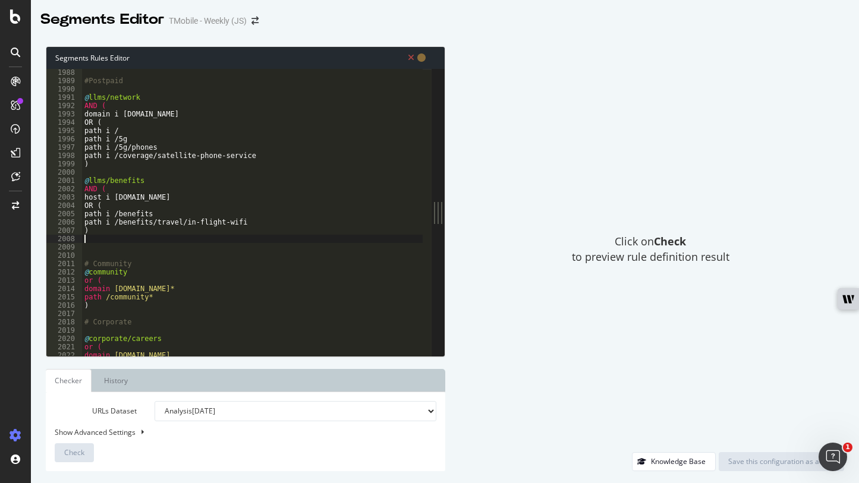
click at [93, 242] on div "#Postpaid @ llms/network AND ( domain i [DOMAIN_NAME] OR ( path i / path i /5g …" at bounding box center [404, 215] width 644 height 295
click at [93, 250] on div "#Postpaid @ llms/network AND ( domain i [DOMAIN_NAME] OR ( path i / path i /5g …" at bounding box center [404, 215] width 644 height 295
paste textarea "OR ("
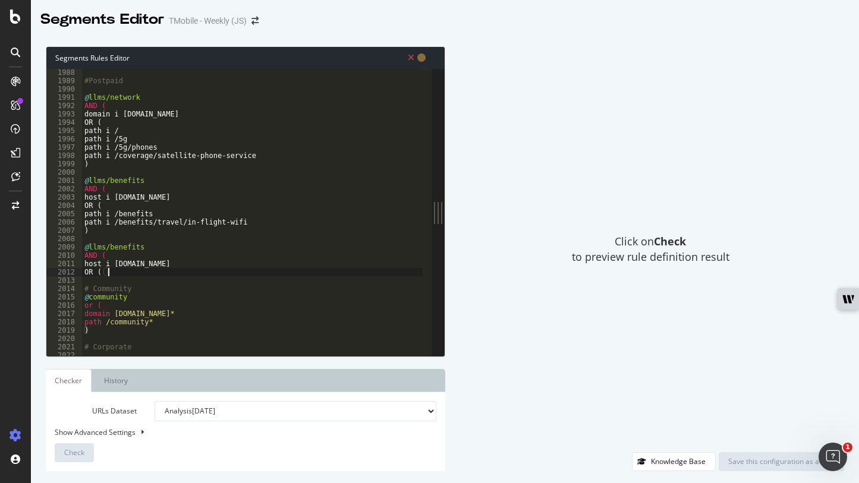
click at [125, 247] on div "#Postpaid @ llms/network AND ( domain i [DOMAIN_NAME] OR ( path i / path i /5g …" at bounding box center [404, 215] width 644 height 295
click at [174, 266] on div "#Postpaid @ llms/network AND ( domain i [DOMAIN_NAME] OR ( path i / path i /5g …" at bounding box center [404, 215] width 644 height 295
click at [134, 274] on div "#Postpaid @ llms/network AND ( domain i [DOMAIN_NAME] OR ( path i / path i /5g …" at bounding box center [404, 215] width 644 height 295
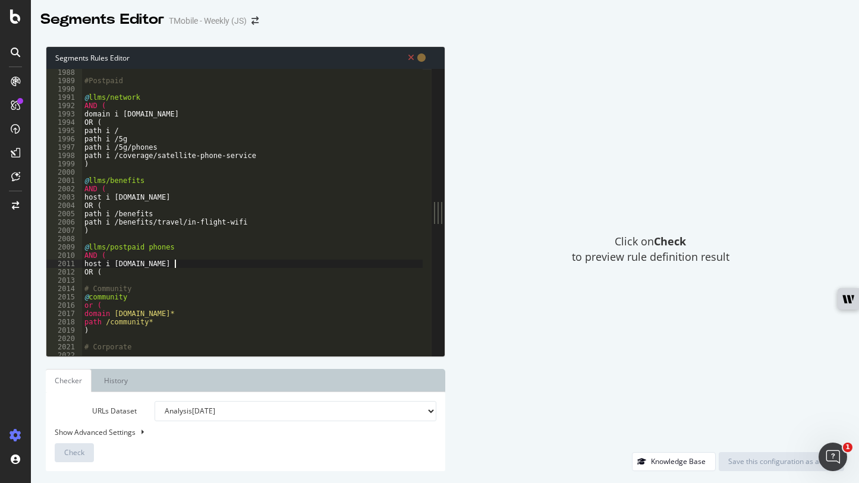
type textarea "OR ("
paste textarea "path i /devices/iot/hotspots"
click at [90, 279] on div "#Postpaid @ llms/network AND ( domain i [DOMAIN_NAME] OR ( path i / path i /5g …" at bounding box center [404, 215] width 644 height 295
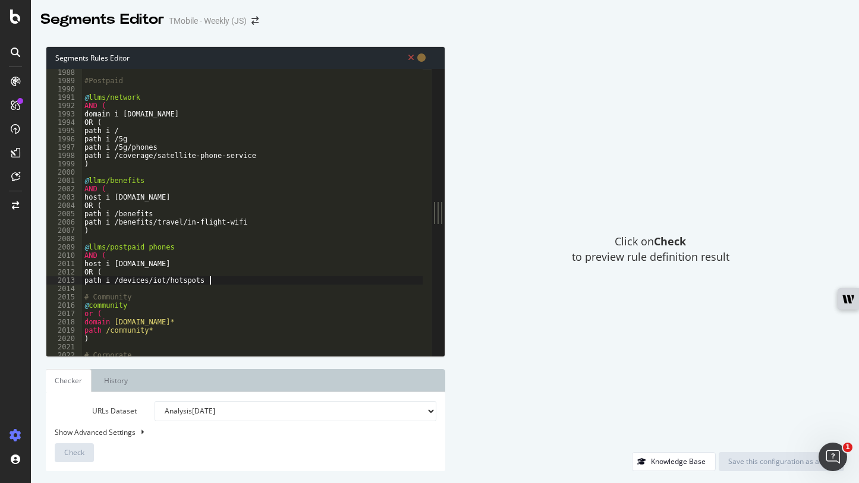
click at [224, 282] on div "#Postpaid @ llms/network AND ( domain i [DOMAIN_NAME] OR ( path i / path i /5g …" at bounding box center [404, 215] width 644 height 295
type textarea "path i /devices/iot/hotspots"
click at [247, 283] on div "#Postpaid @ llms/network AND ( domain i [DOMAIN_NAME] OR ( path i / path i /5g …" at bounding box center [404, 215] width 644 height 295
paste textarea "path i /cell-phone-plans/unlimited-55-senior-discount-plans"
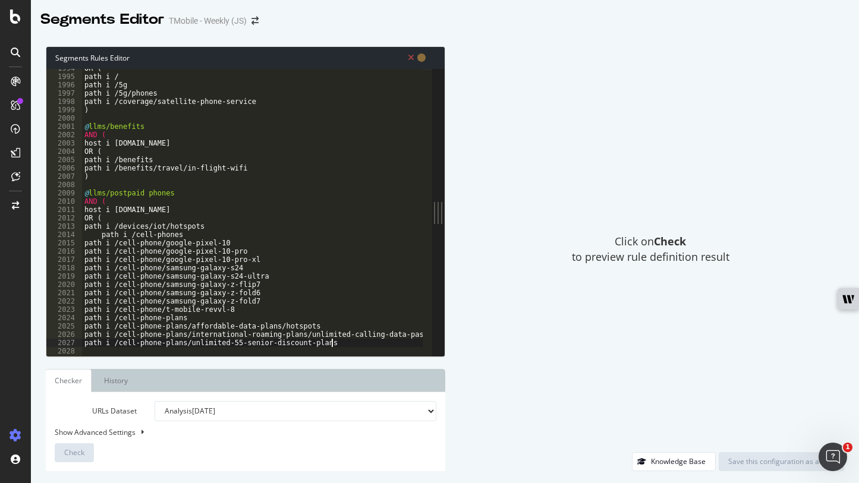
scroll to position [16585, 0]
click at [114, 237] on div "OR ( path i / path i /5g path i /5g/phones path i /coverage/satellite-phone-ser…" at bounding box center [404, 211] width 644 height 295
click at [273, 103] on div "OR ( path i / path i /5g path i /5g/phones path i /coverage/satellite-phone-ser…" at bounding box center [404, 211] width 644 height 295
type textarea "path i /coverage/satellite-phone-service"
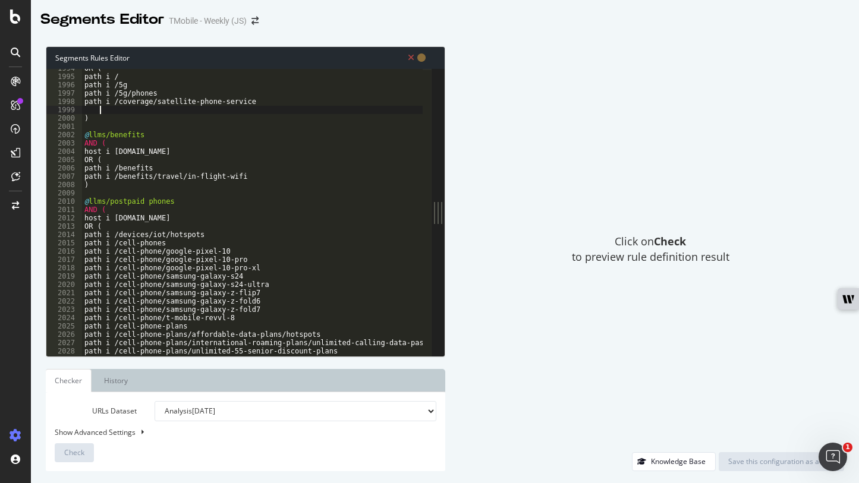
paste textarea "path i /coverage/network"
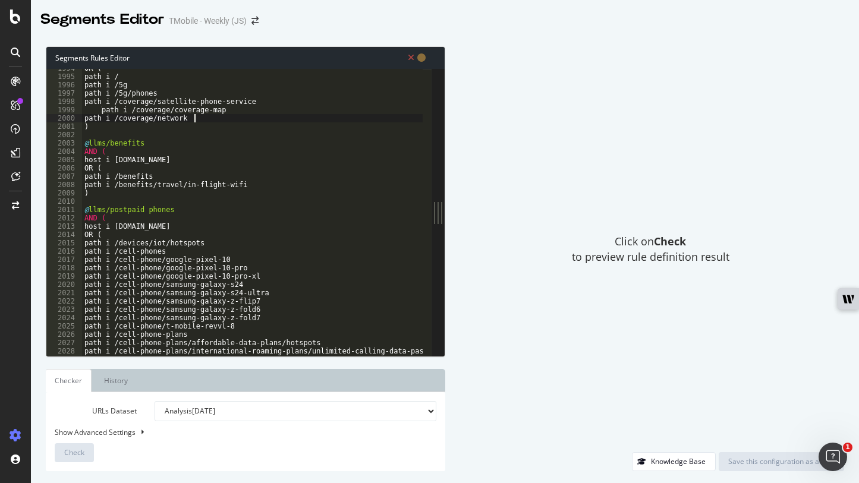
click at [116, 111] on div "OR ( path i / path i /5g path i /5g/phones path i /coverage/satellite-phone-ser…" at bounding box center [404, 211] width 644 height 295
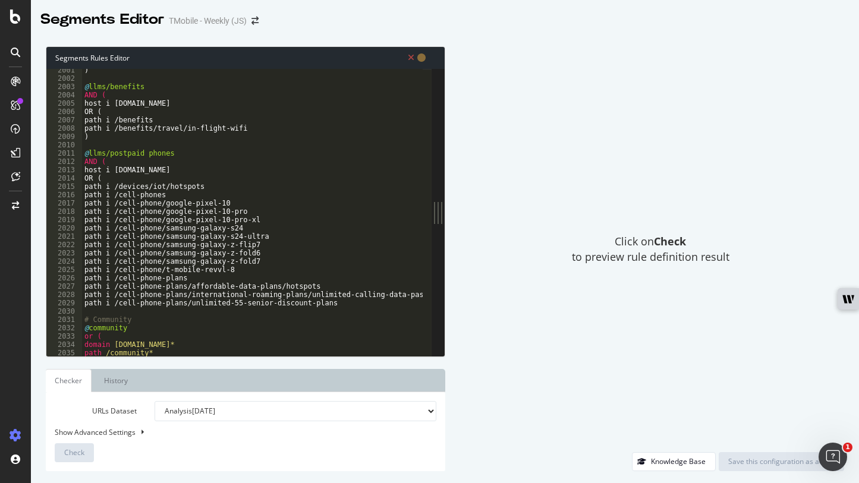
scroll to position [16643, 0]
click at [347, 304] on div ") @ llms/benefits AND ( host i [DOMAIN_NAME] OR ( path i /benefits path i /bene…" at bounding box center [404, 212] width 644 height 295
type textarea "path i /cell-phone-plans/unlimited-55-senior-discount-plans"
type textarea ")"
